Goal: Check status: Check status

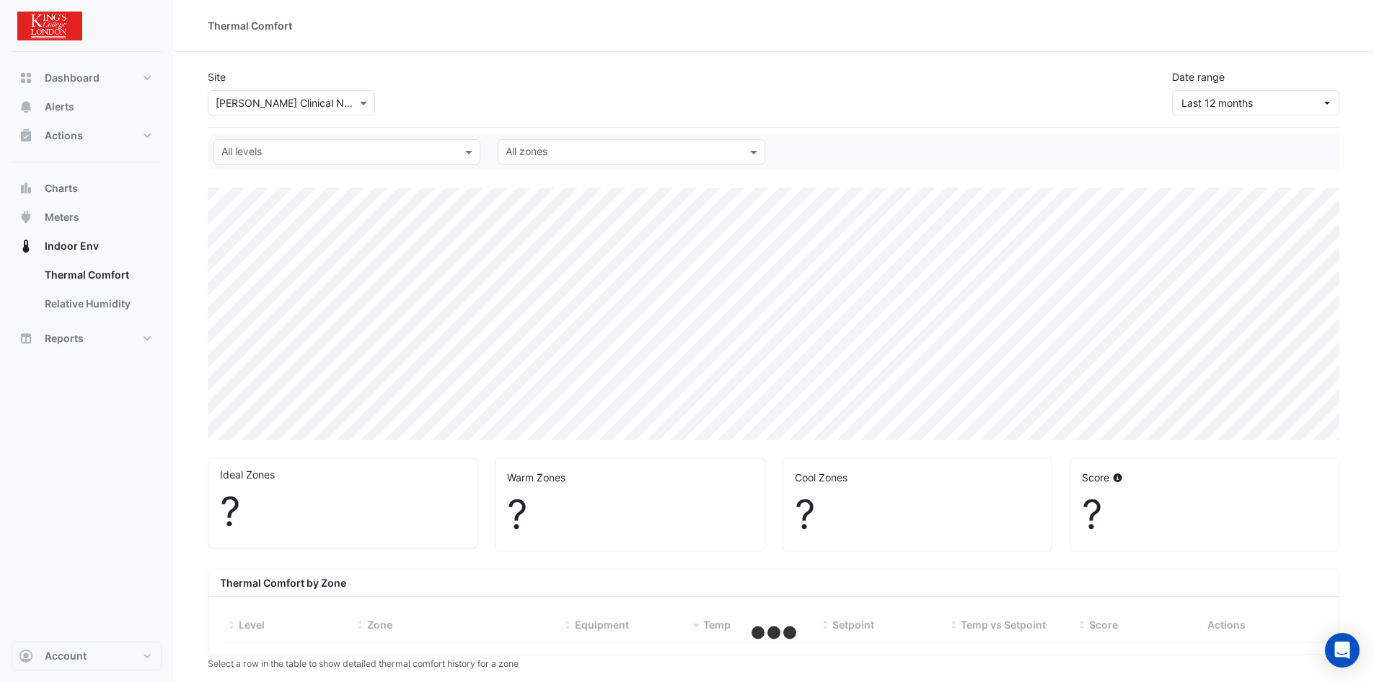
select select "***"
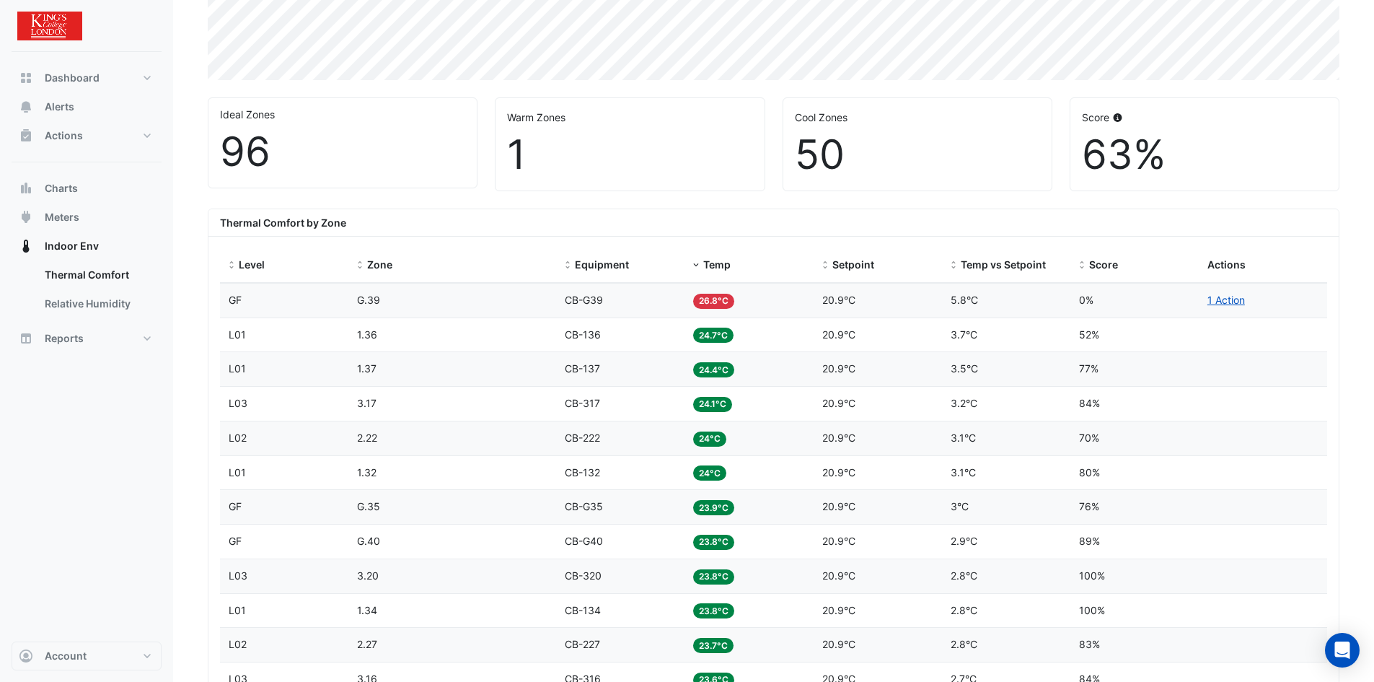
scroll to position [361, 0]
click at [717, 260] on span "Temp" at bounding box center [716, 263] width 27 height 12
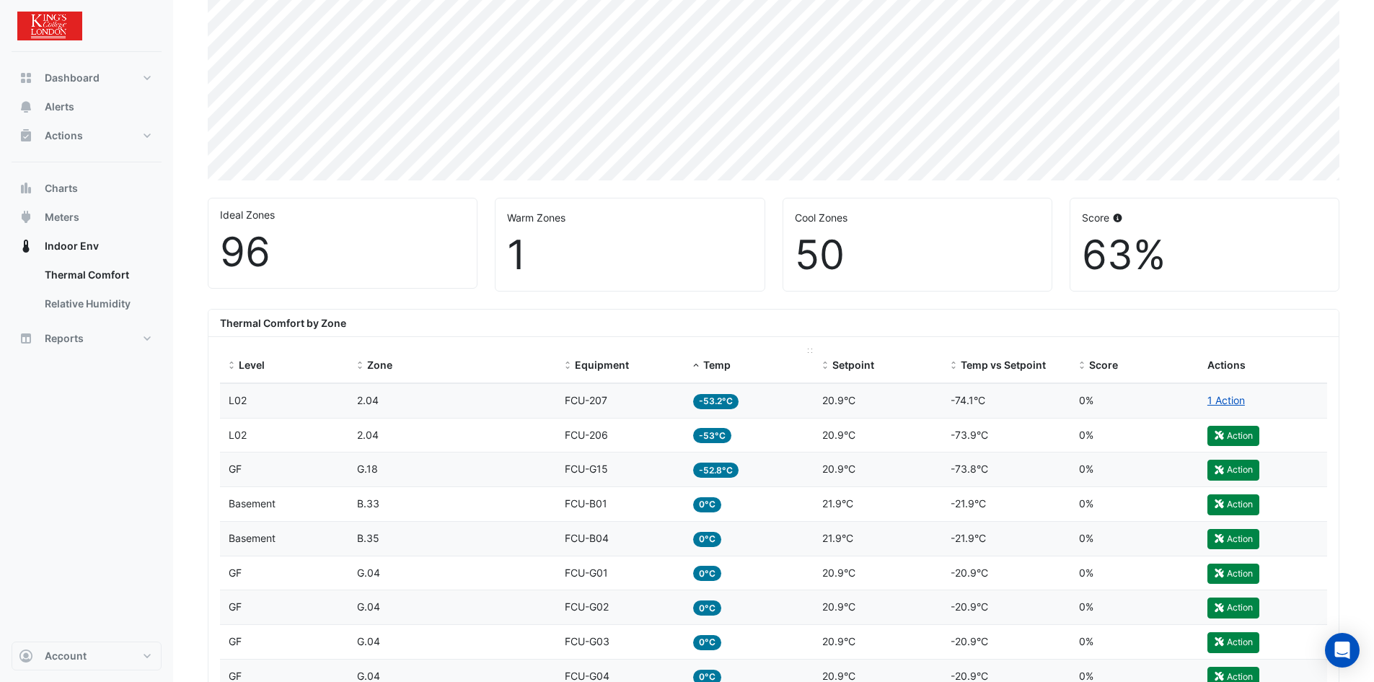
scroll to position [216, 0]
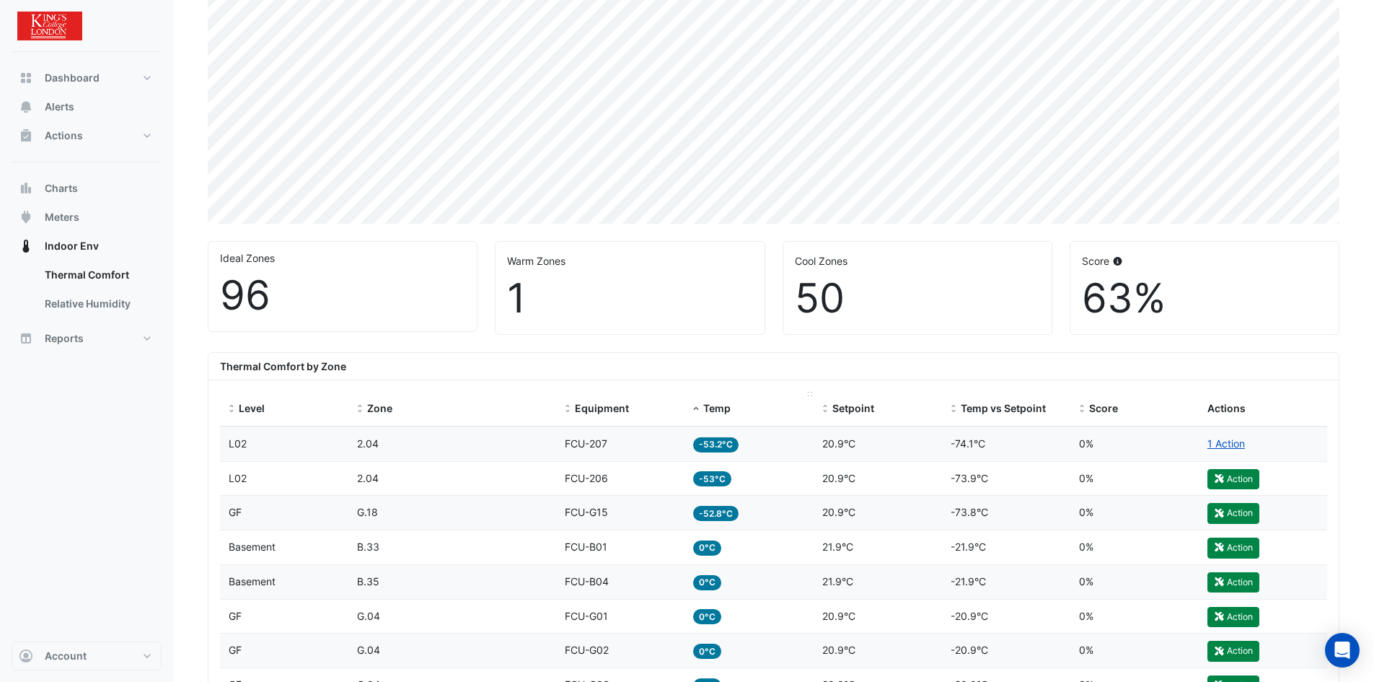
click at [721, 404] on span "Temp" at bounding box center [716, 408] width 27 height 12
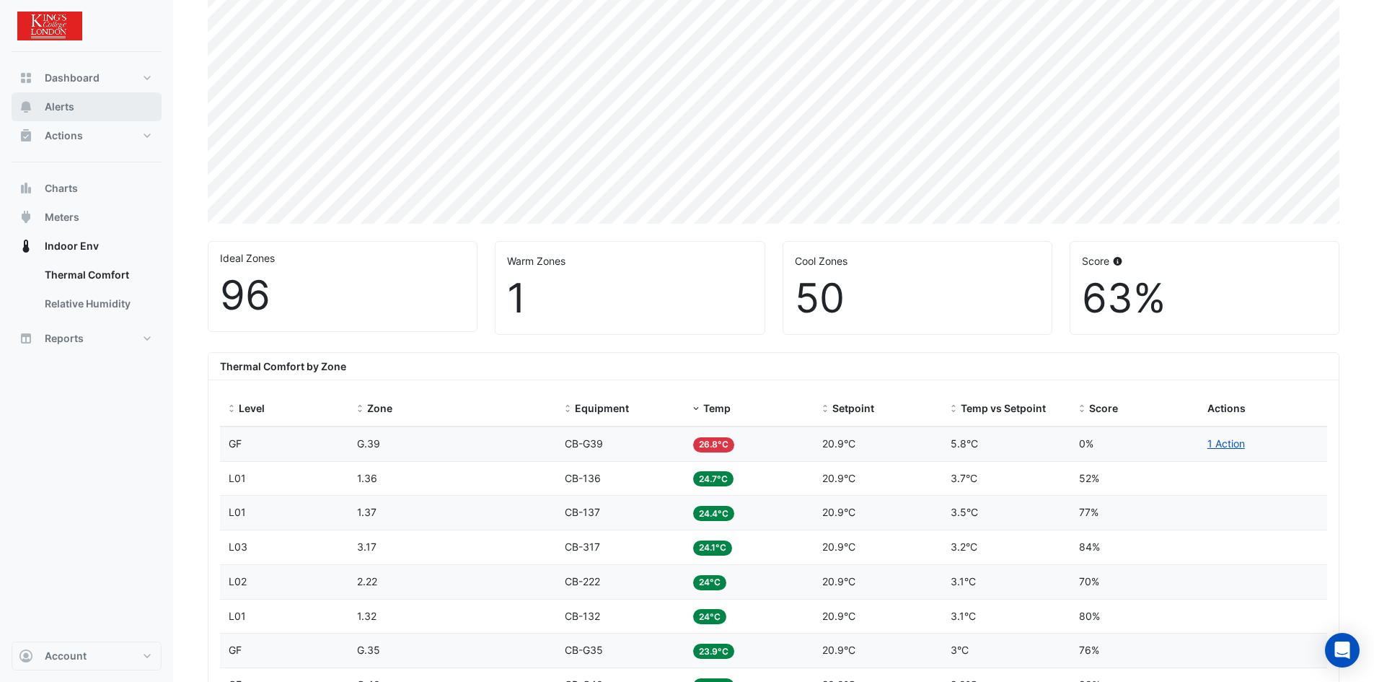
click at [73, 106] on span "Alerts" at bounding box center [60, 107] width 30 height 14
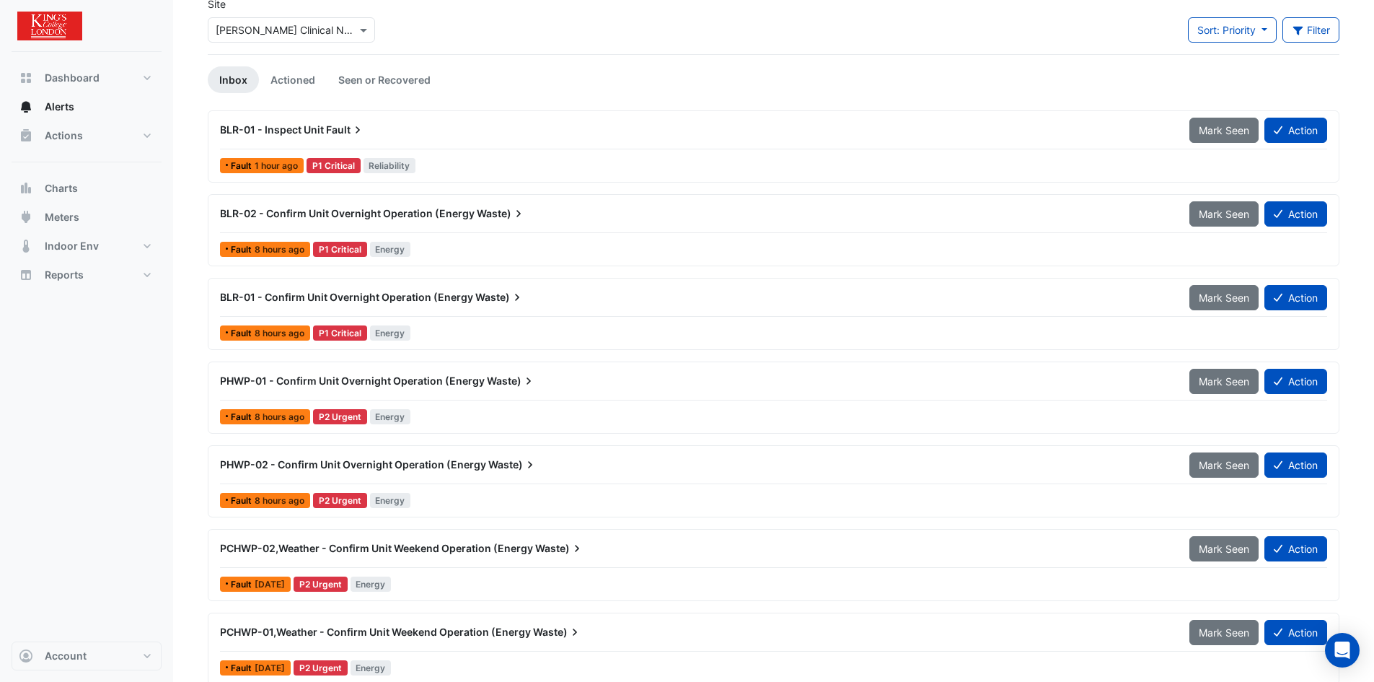
scroll to position [72, 0]
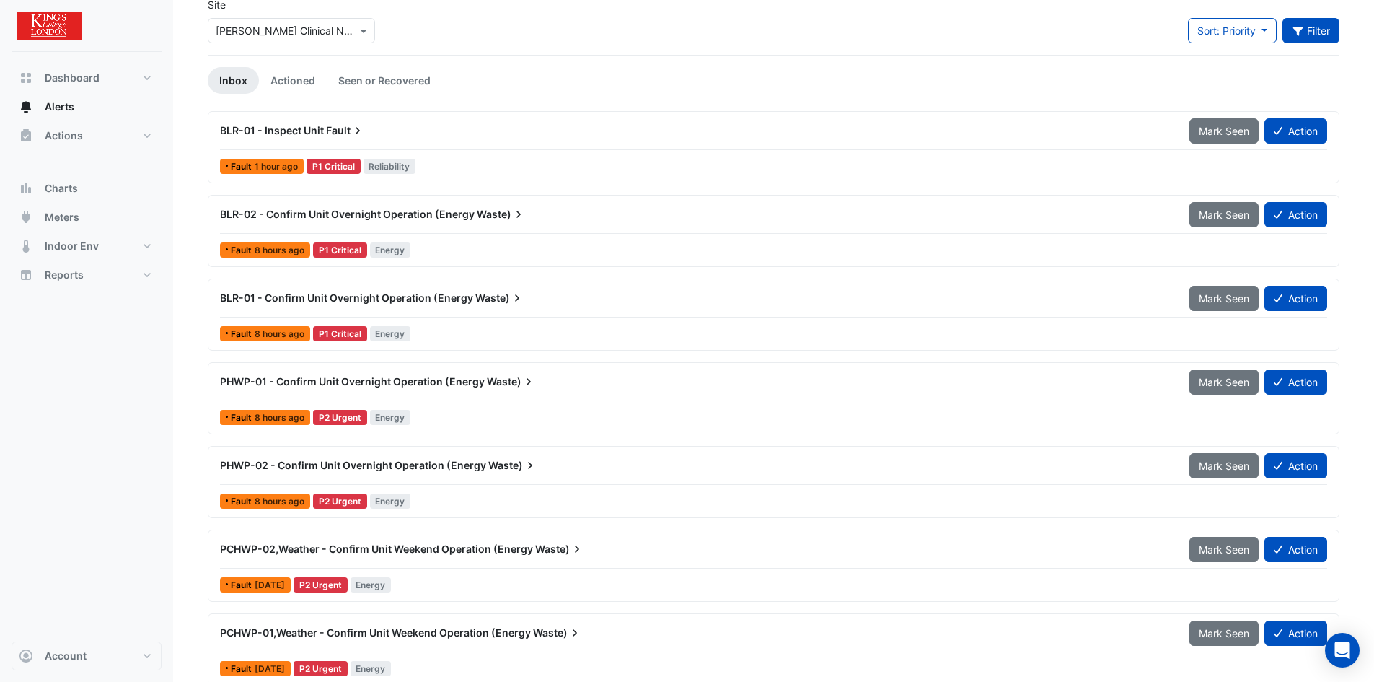
click at [1316, 31] on button "Filter" at bounding box center [1311, 30] width 58 height 25
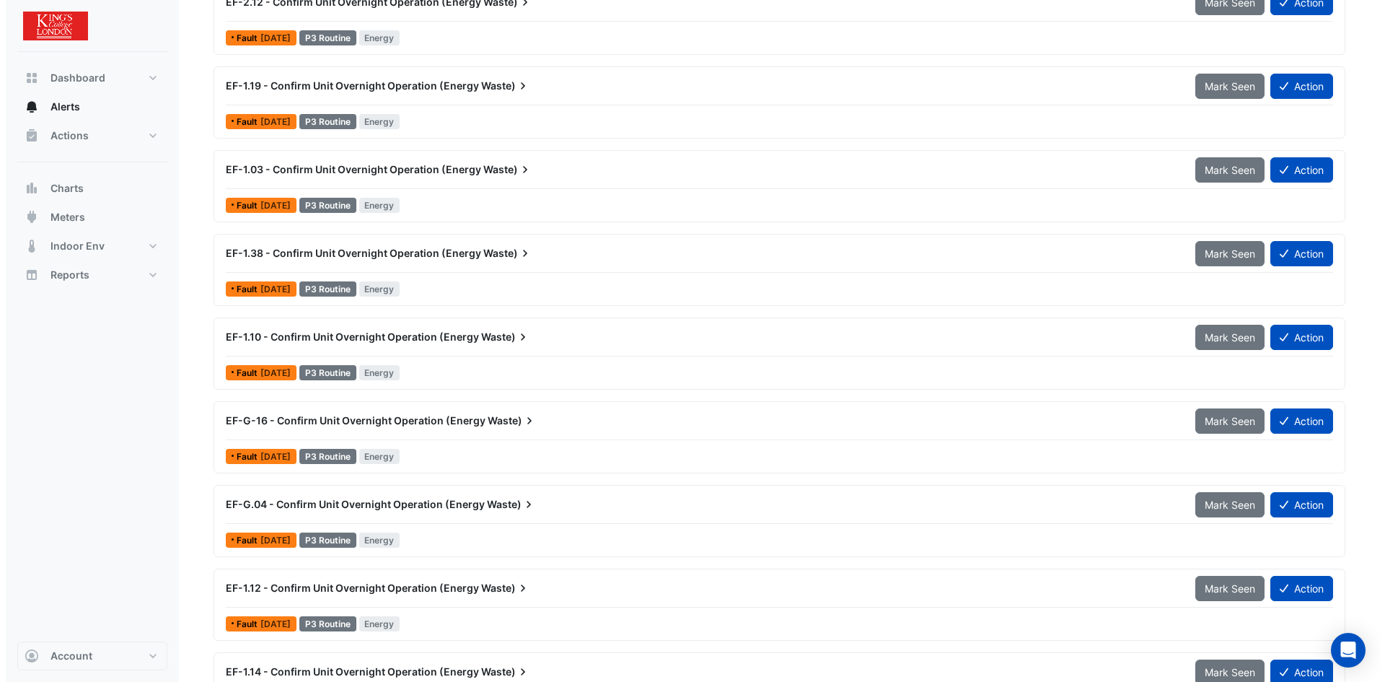
scroll to position [2932, 0]
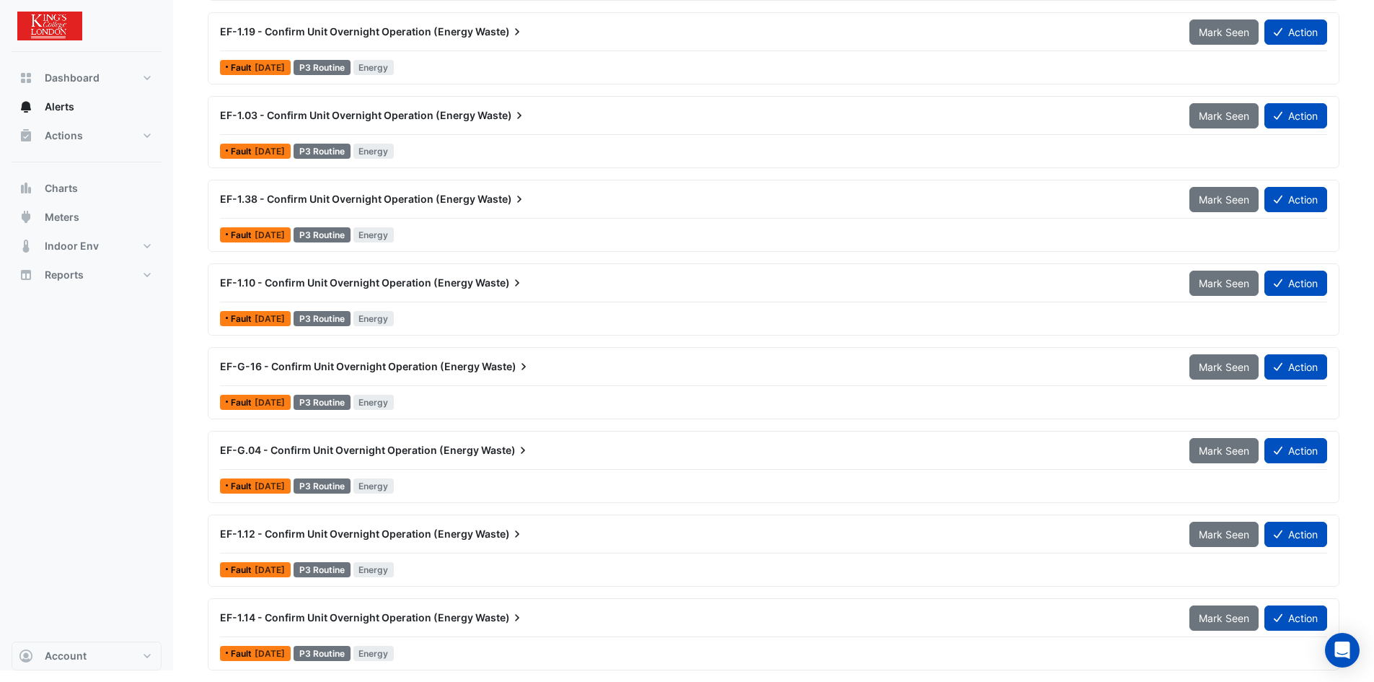
type input "**********"
click at [457, 283] on span "EF-1.10 - Confirm Unit Overnight Operation (Energy" at bounding box center [346, 282] width 253 height 12
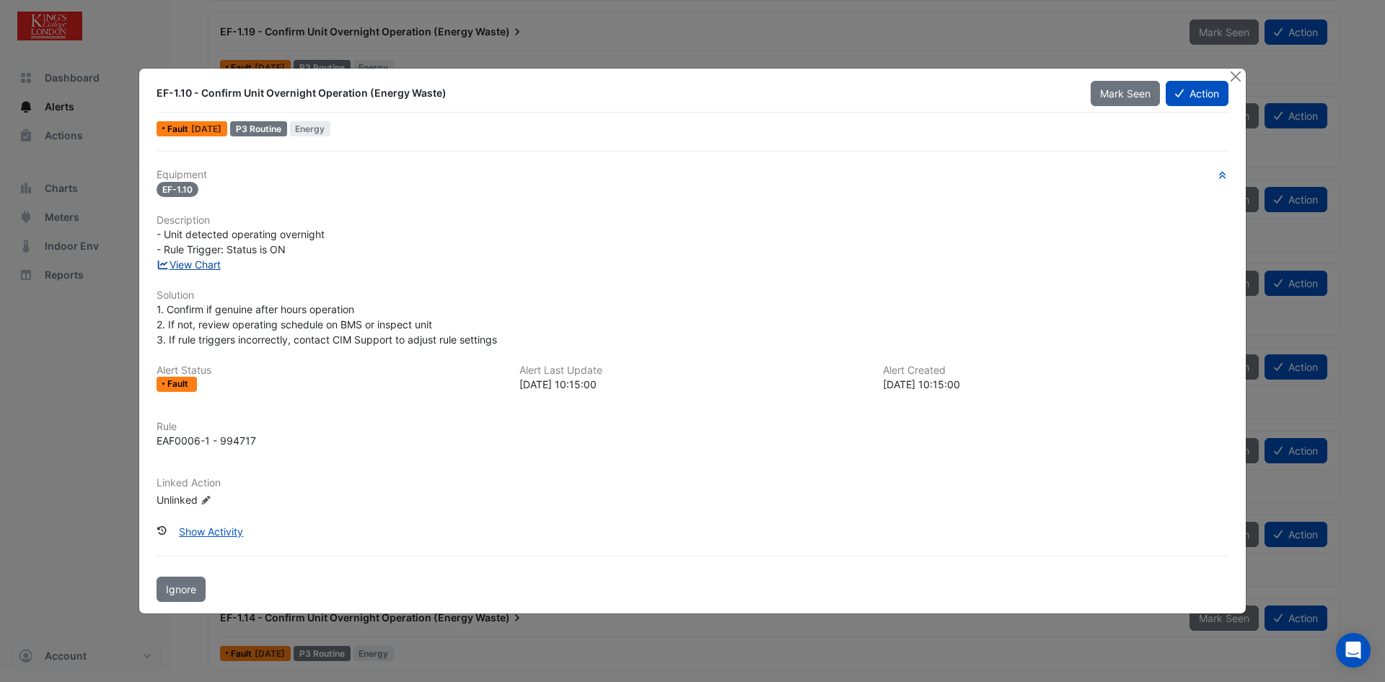
click at [199, 265] on link "View Chart" at bounding box center [189, 264] width 64 height 12
